Goal: Task Accomplishment & Management: Manage account settings

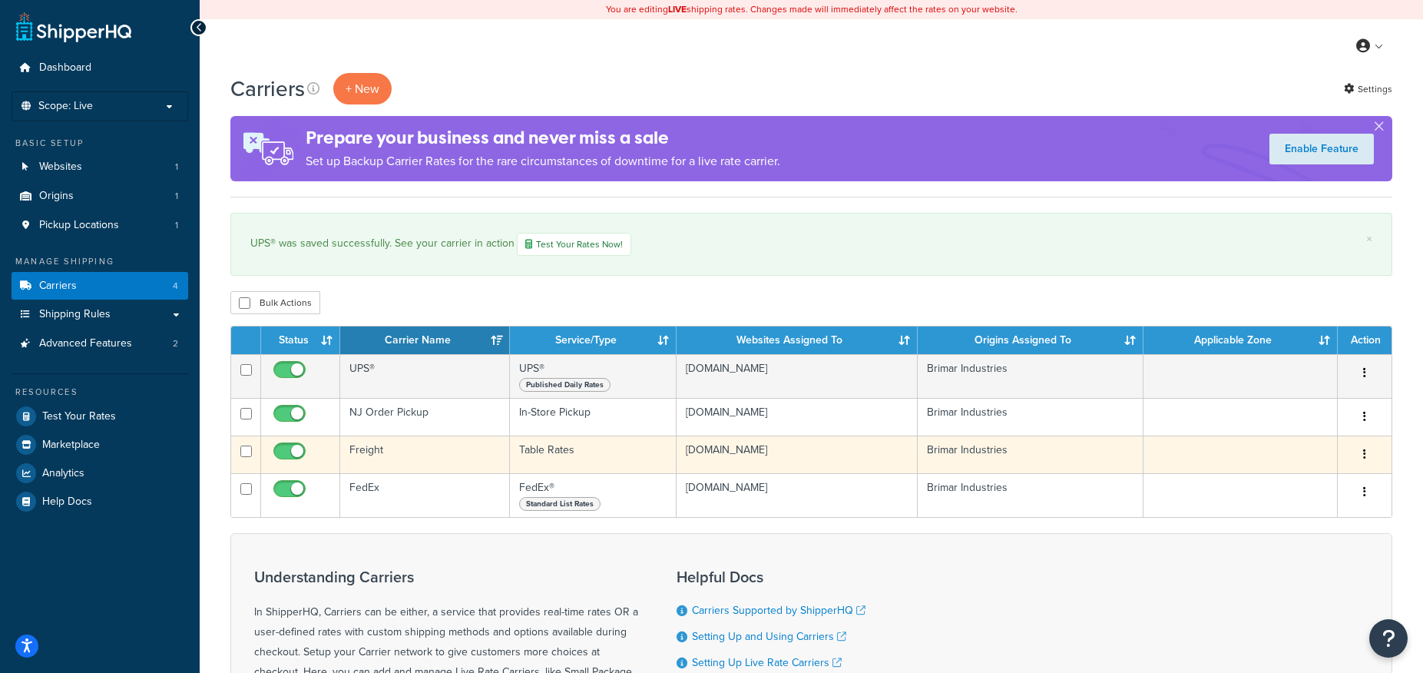
click at [1364, 450] on icon "button" at bounding box center [1365, 454] width 3 height 11
click at [1317, 493] on link "Edit" at bounding box center [1302, 485] width 121 height 31
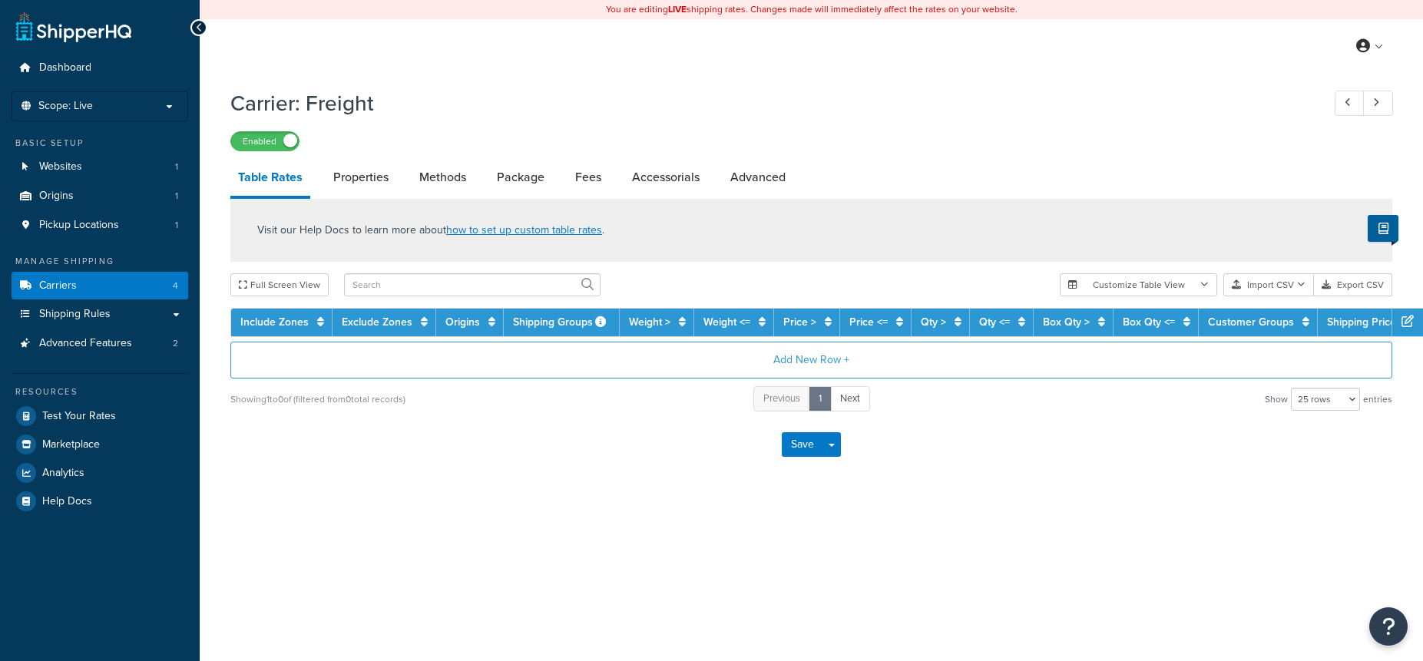
select select "25"
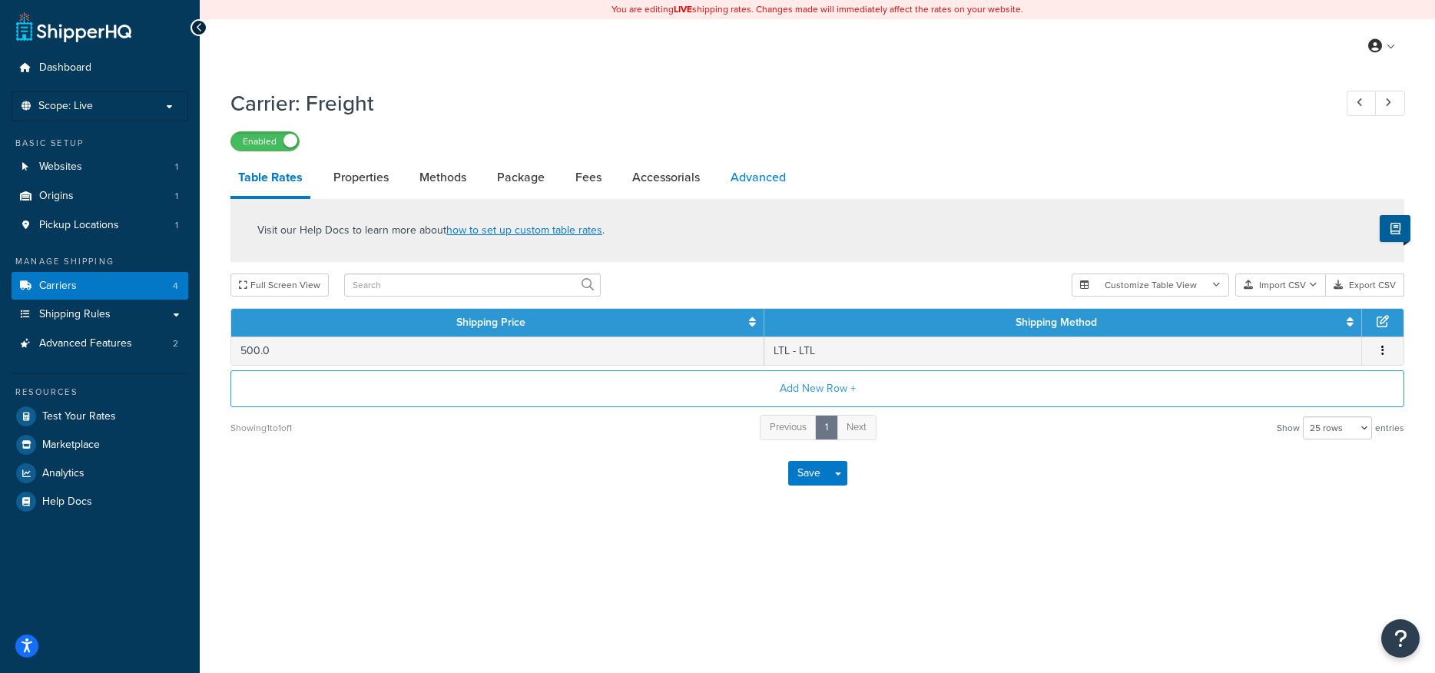
click at [753, 174] on link "Advanced" at bounding box center [758, 177] width 71 height 37
select select "false"
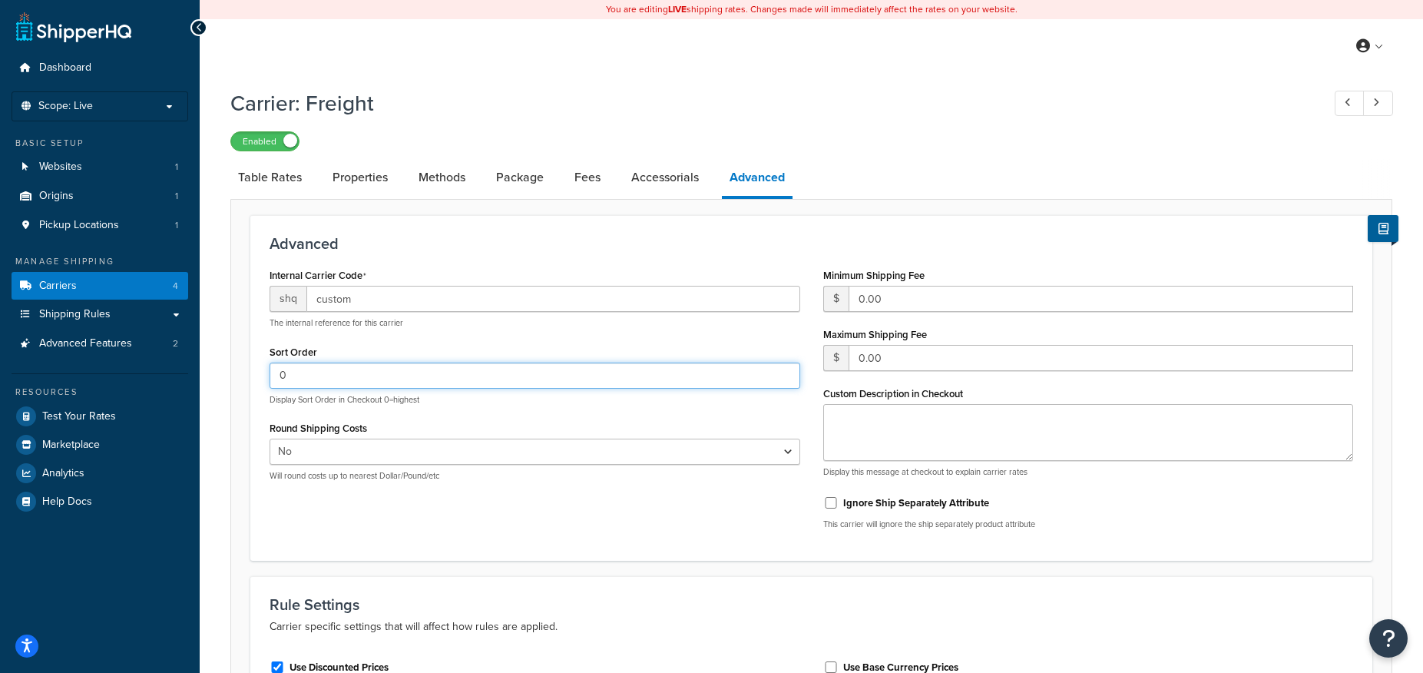
click at [404, 370] on input "0" at bounding box center [535, 376] width 531 height 26
drag, startPoint x: 317, startPoint y: 368, endPoint x: 234, endPoint y: 364, distance: 82.3
click at [234, 364] on form "Advanced Internal Carrier Code shq custom The internal reference for this carri…" at bounding box center [811, 678] width 1161 height 926
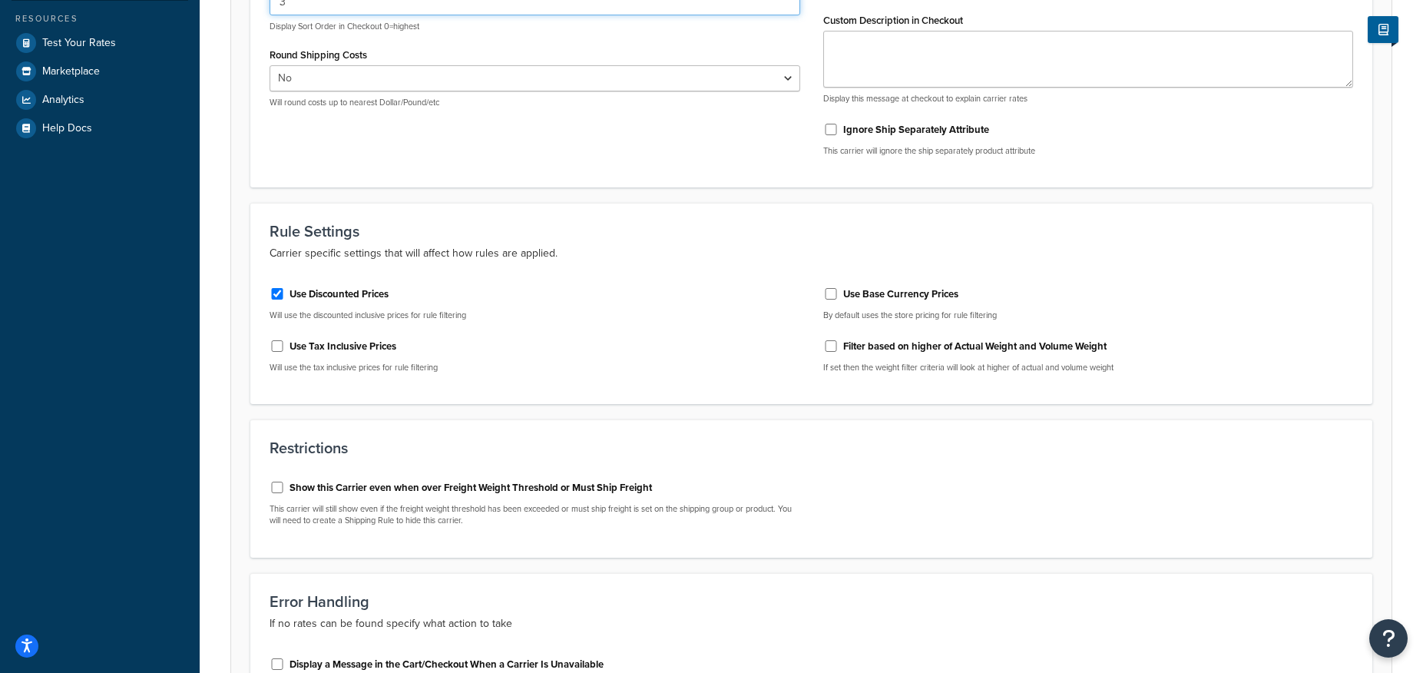
scroll to position [546, 0]
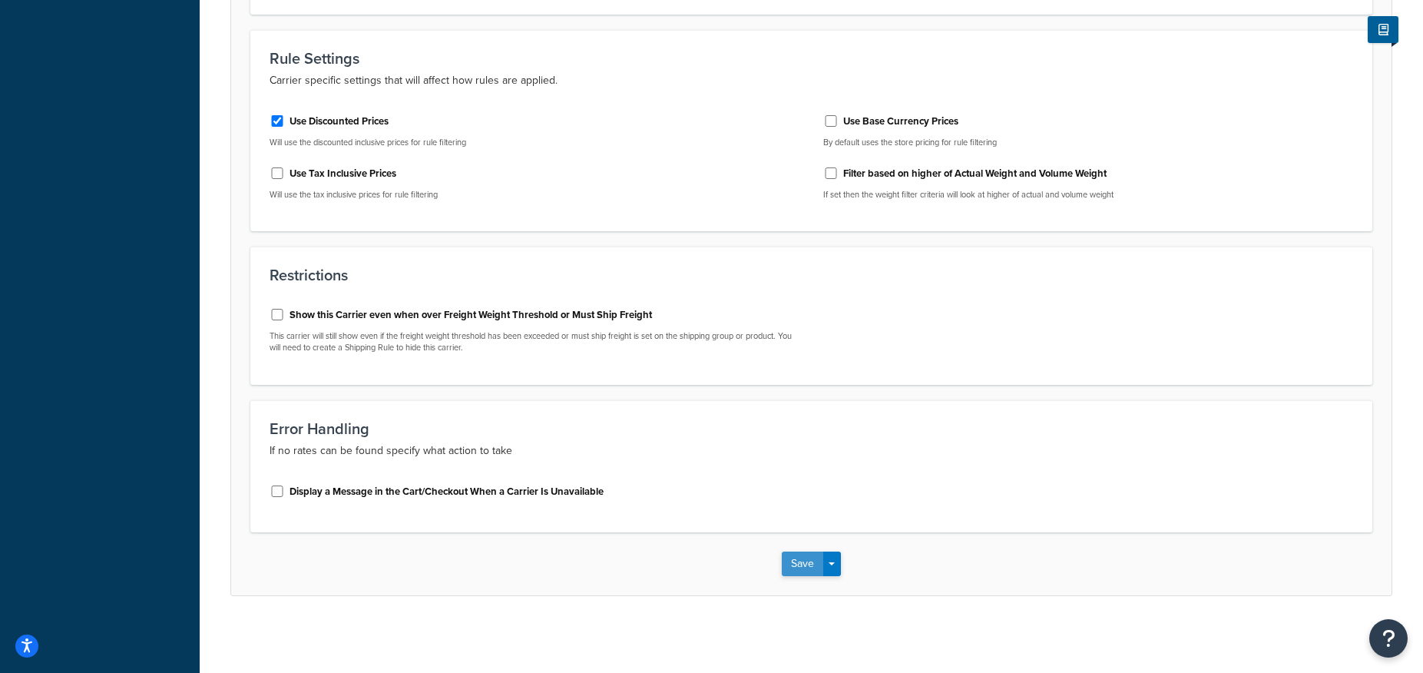
type input "3"
click at [806, 558] on button "Save" at bounding box center [802, 564] width 41 height 25
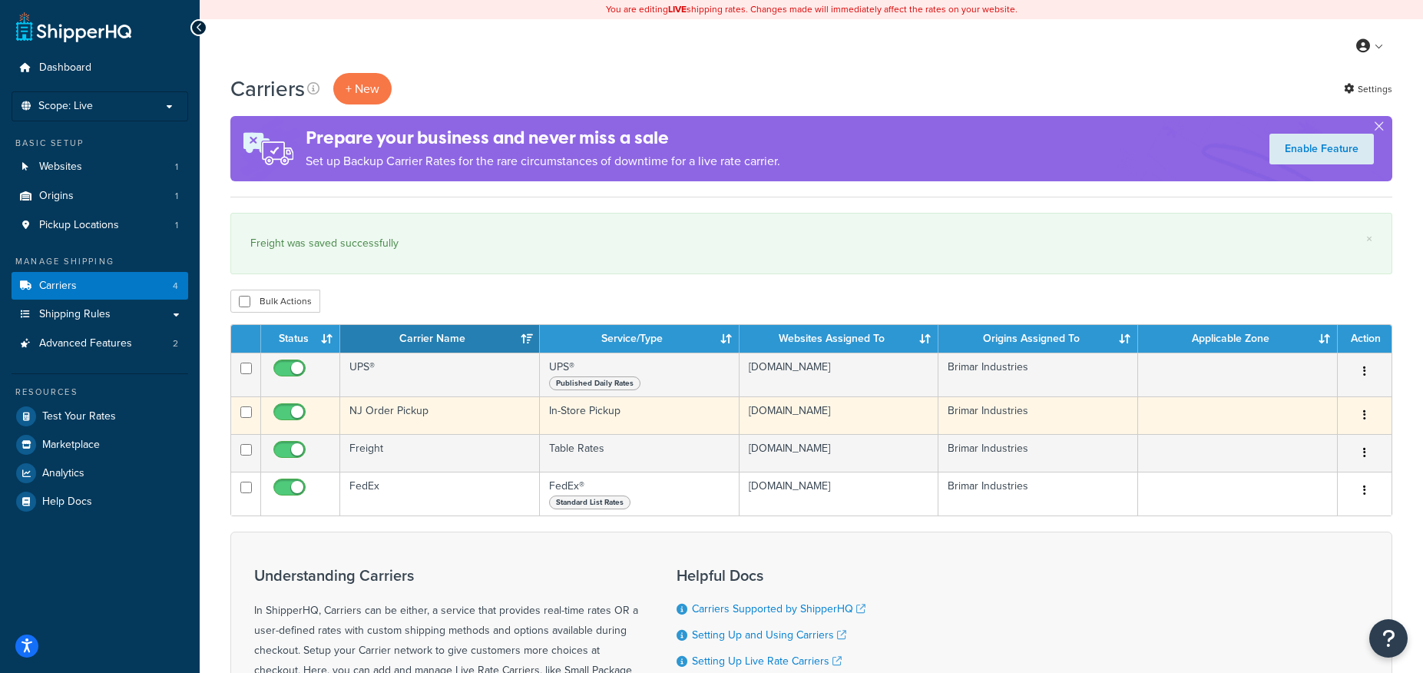
click at [1364, 415] on icon "button" at bounding box center [1365, 414] width 3 height 11
click at [1326, 440] on link "Edit" at bounding box center [1302, 446] width 121 height 31
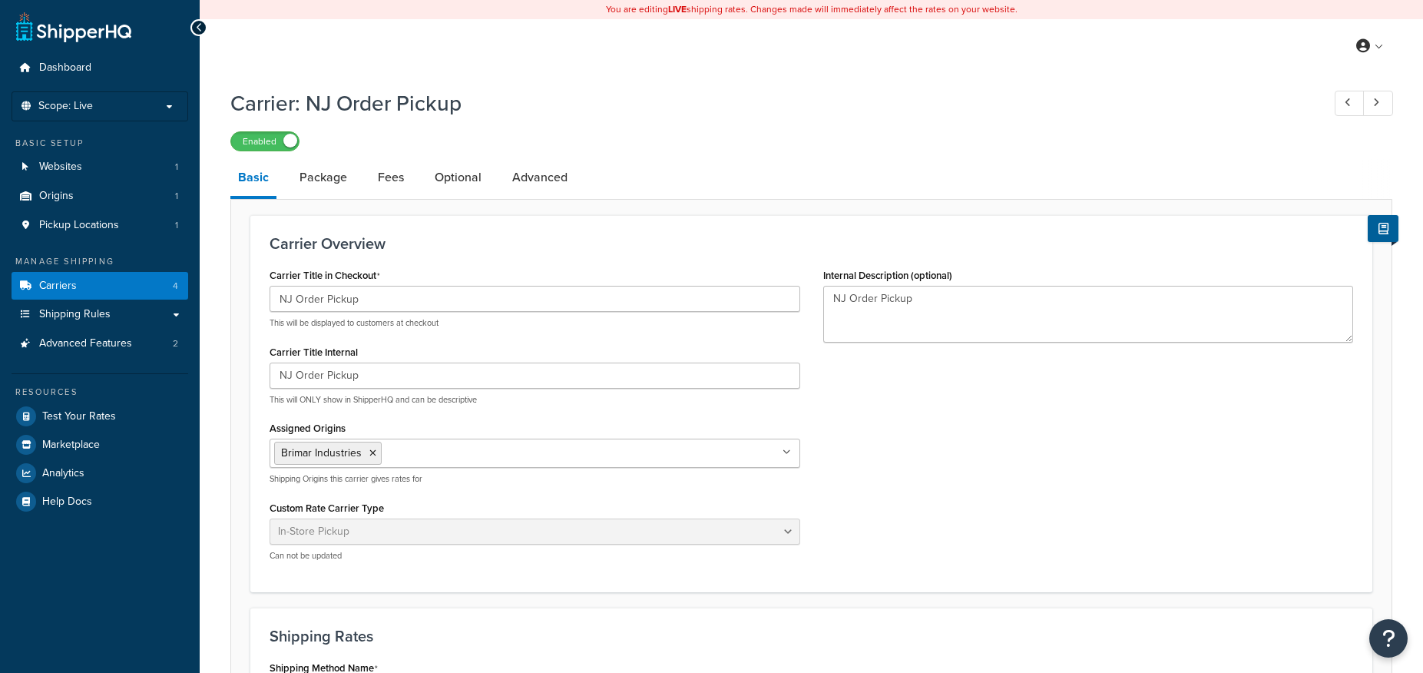
select select "pickup"
click at [524, 177] on link "Advanced" at bounding box center [540, 177] width 71 height 37
select select "false"
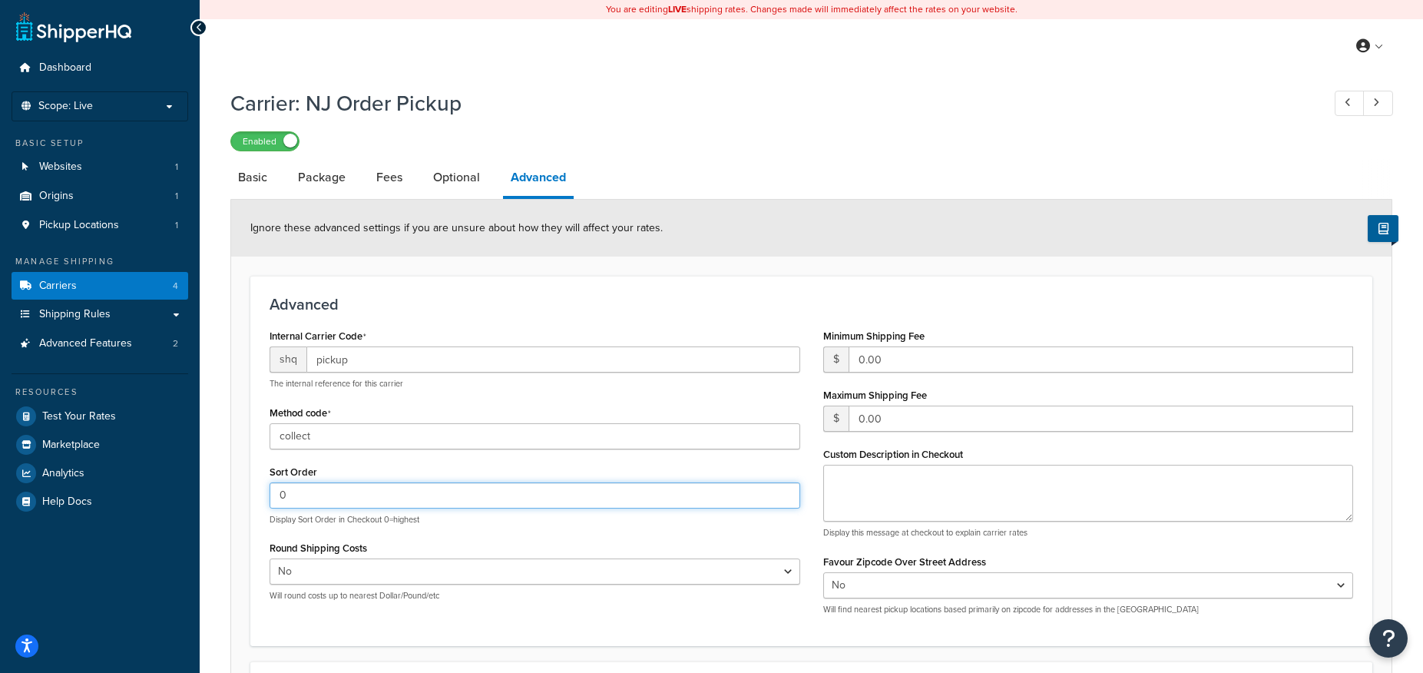
click at [338, 495] on input "0" at bounding box center [535, 495] width 531 height 26
type input "4"
drag, startPoint x: 893, startPoint y: 229, endPoint x: 903, endPoint y: 229, distance: 9.2
click at [893, 229] on div "Ignore these advanced settings if you are unsure about how they will affect you…" at bounding box center [811, 228] width 1161 height 57
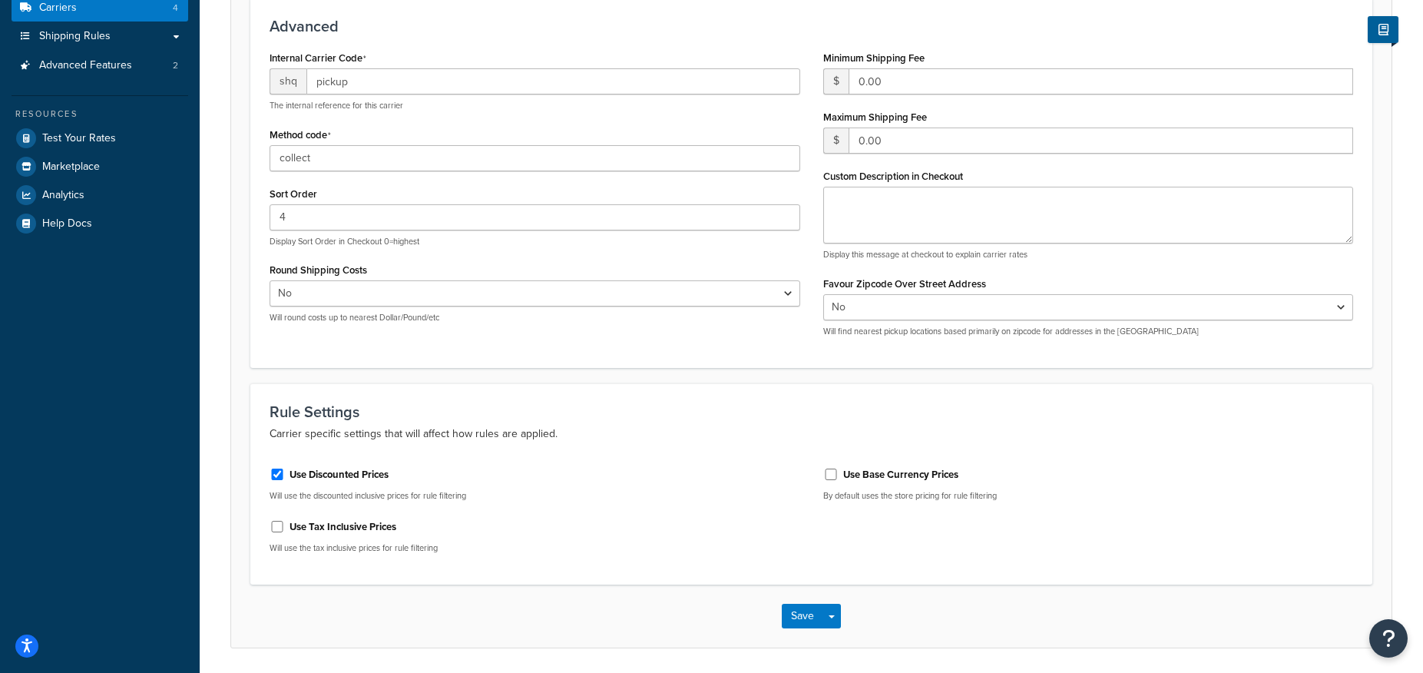
scroll to position [331, 0]
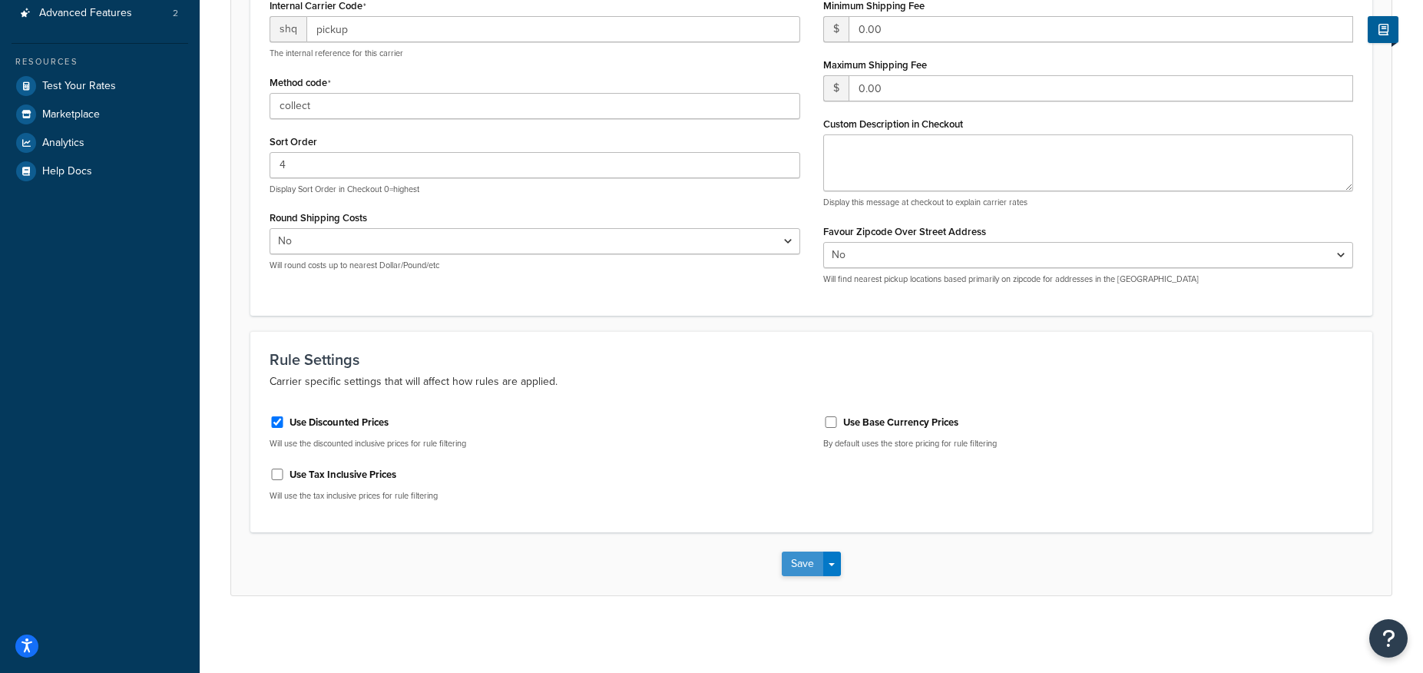
click at [804, 559] on button "Save" at bounding box center [802, 564] width 41 height 25
